Goal: Find specific page/section: Find specific page/section

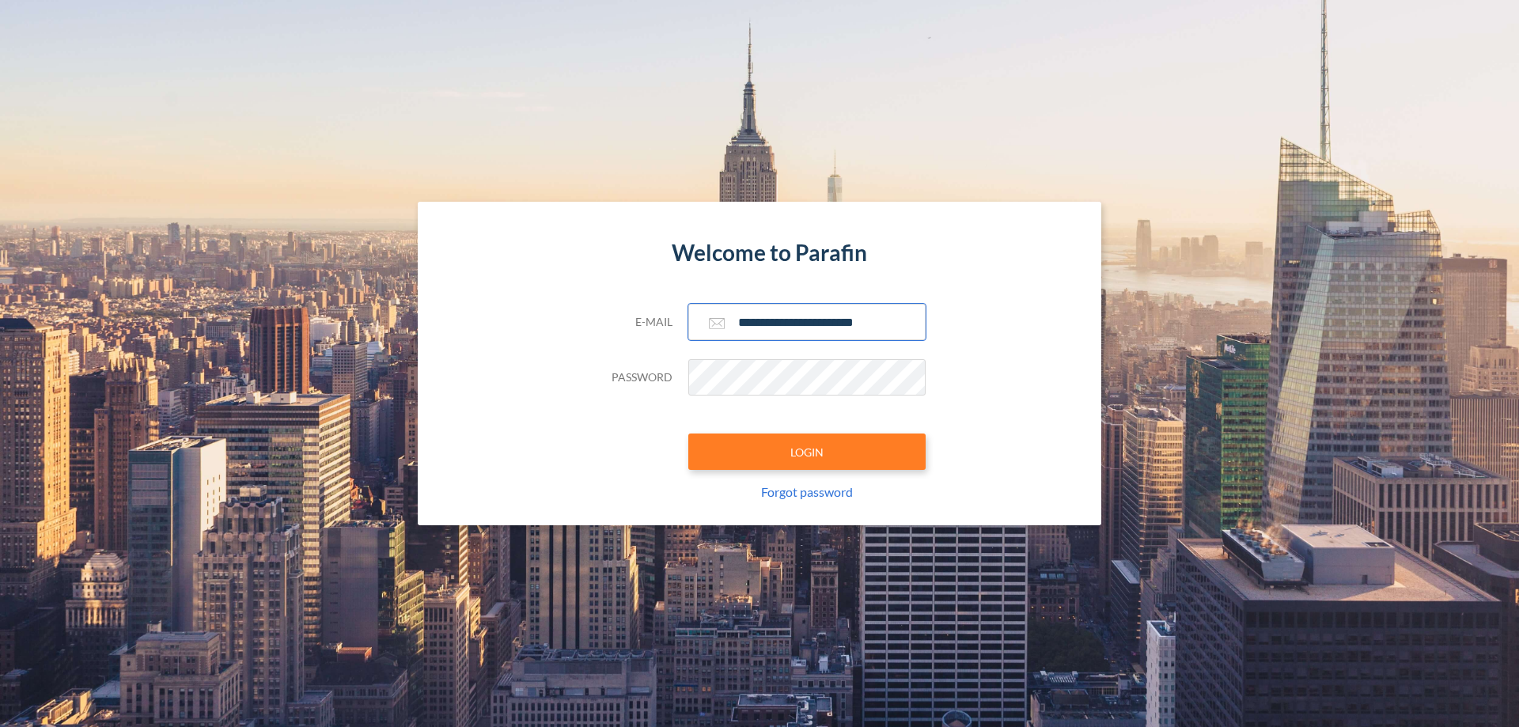
type input "**********"
click at [807, 452] on button "LOGIN" at bounding box center [806, 452] width 237 height 36
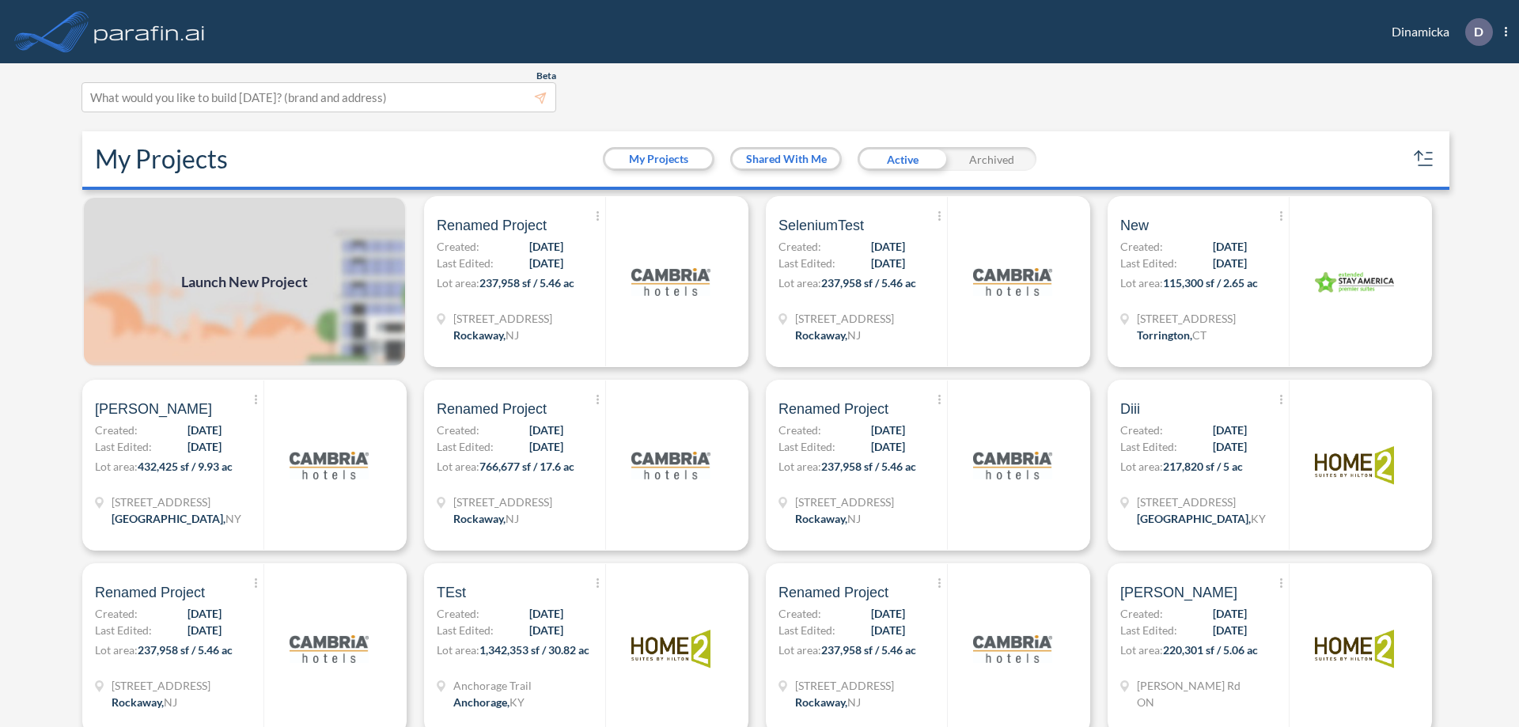
scroll to position [4, 0]
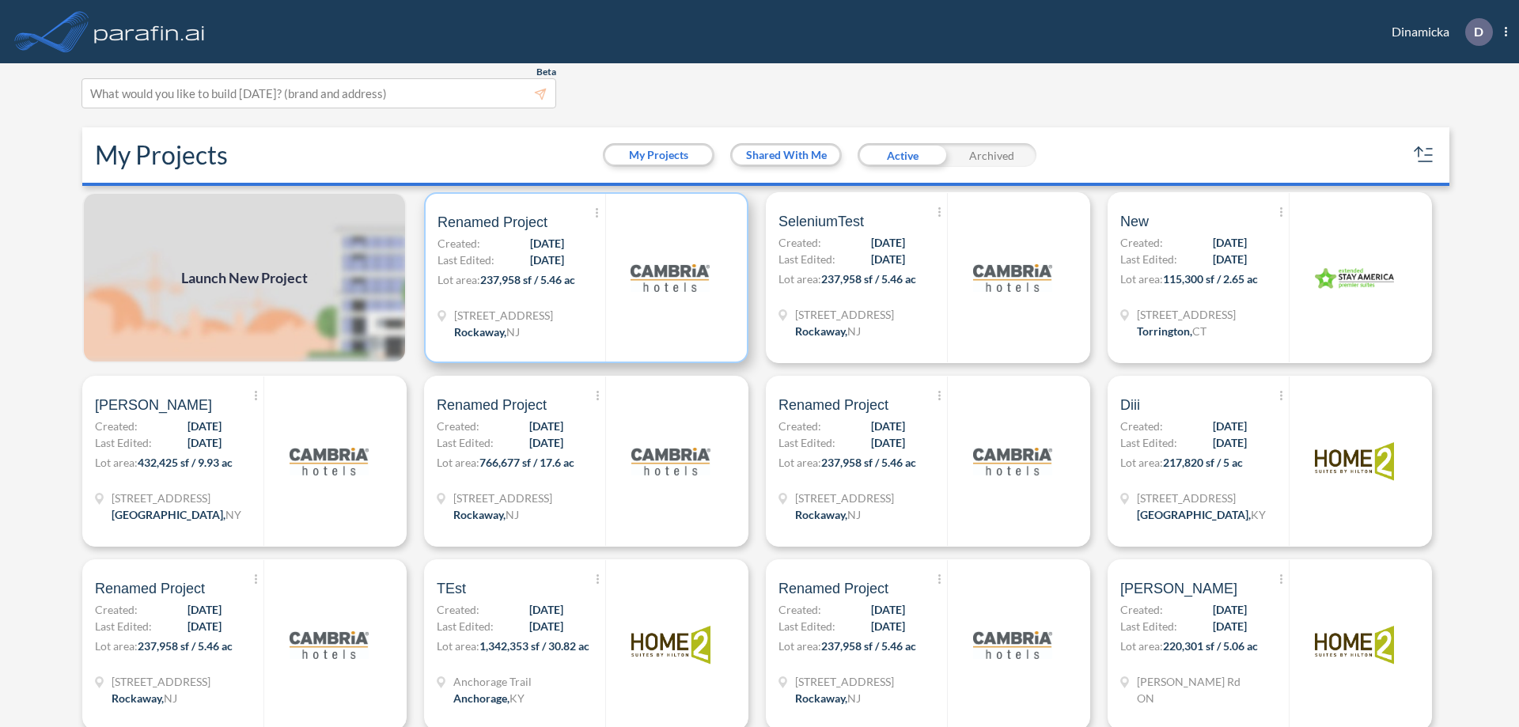
click at [583, 278] on p "Lot area: 237,958 sf / 5.46 ac" at bounding box center [522, 282] width 168 height 23
